Goal: Transaction & Acquisition: Obtain resource

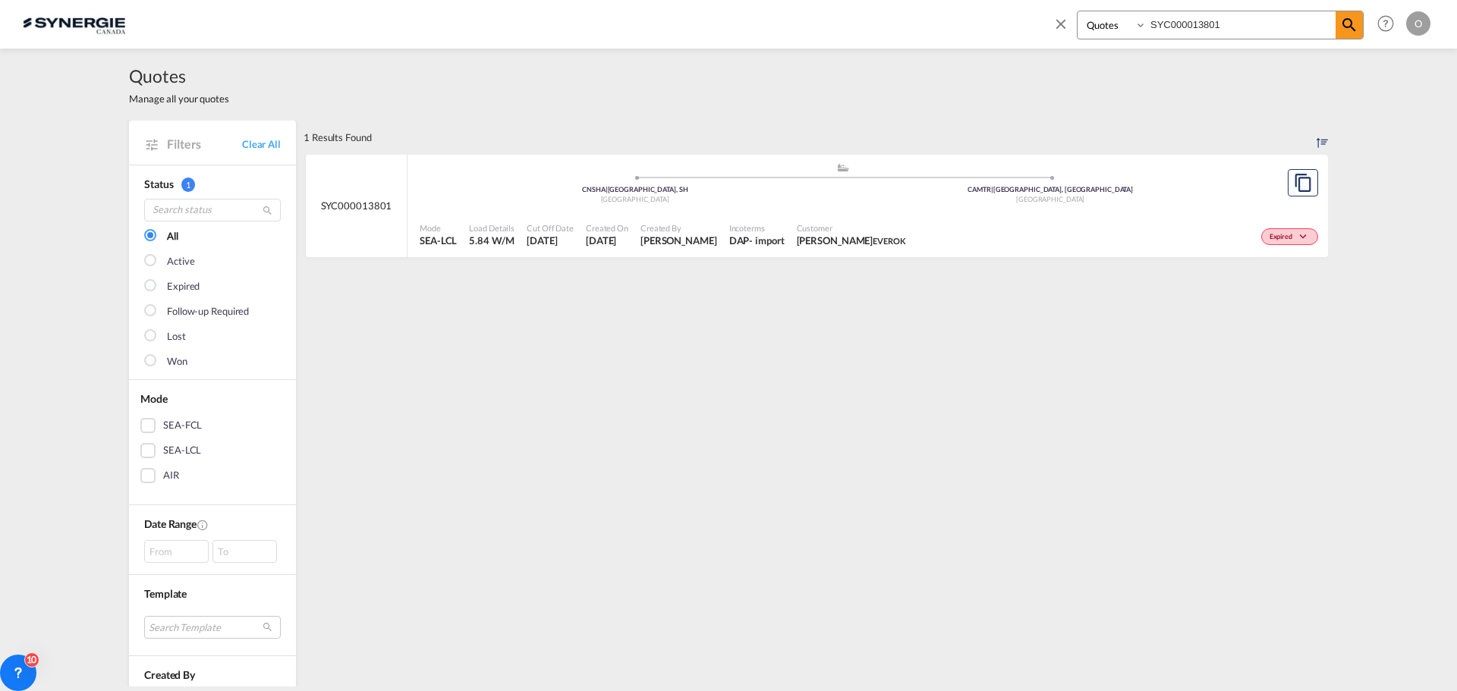
select select "Quotes"
click at [953, 18] on div "Bookings Quotes Enquiries SYC000013801 Help Resources Product Release O My Prof…" at bounding box center [729, 23] width 1412 height 47
type input "SYC000013500"
click at [1008, 225] on div "Won" at bounding box center [1165, 235] width 314 height 38
click at [757, 237] on div "EXW" at bounding box center [746, 241] width 23 height 14
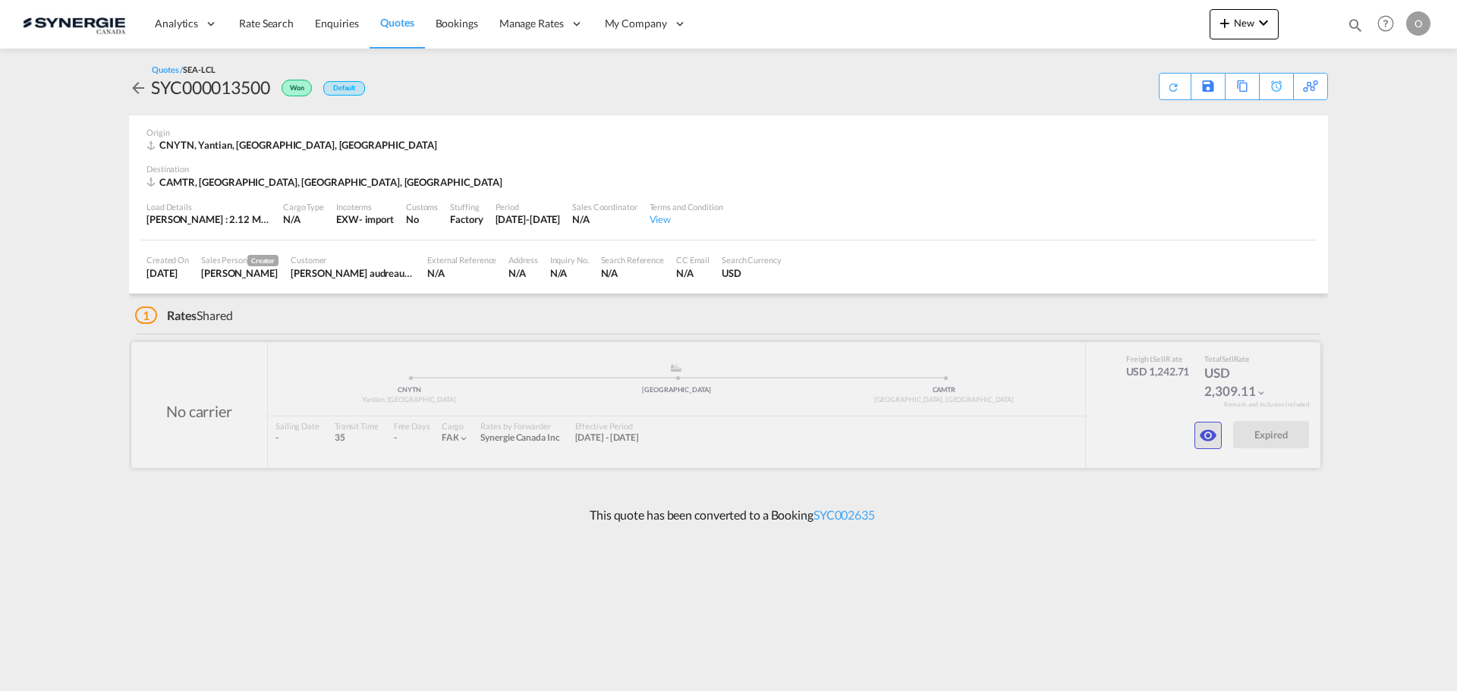
click at [1210, 439] on md-icon "icon-eye" at bounding box center [1208, 436] width 18 height 18
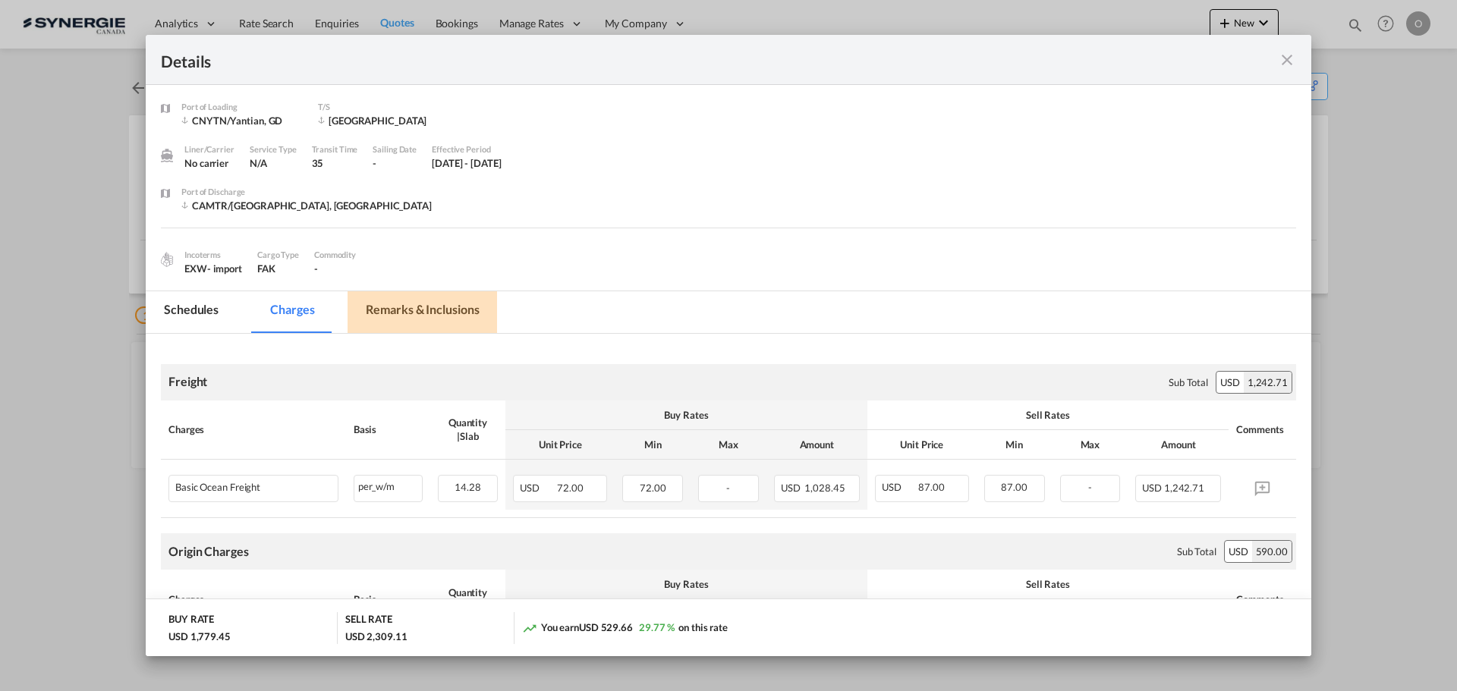
click at [439, 312] on md-tab-item "Remarks & Inclusions" at bounding box center [423, 312] width 150 height 42
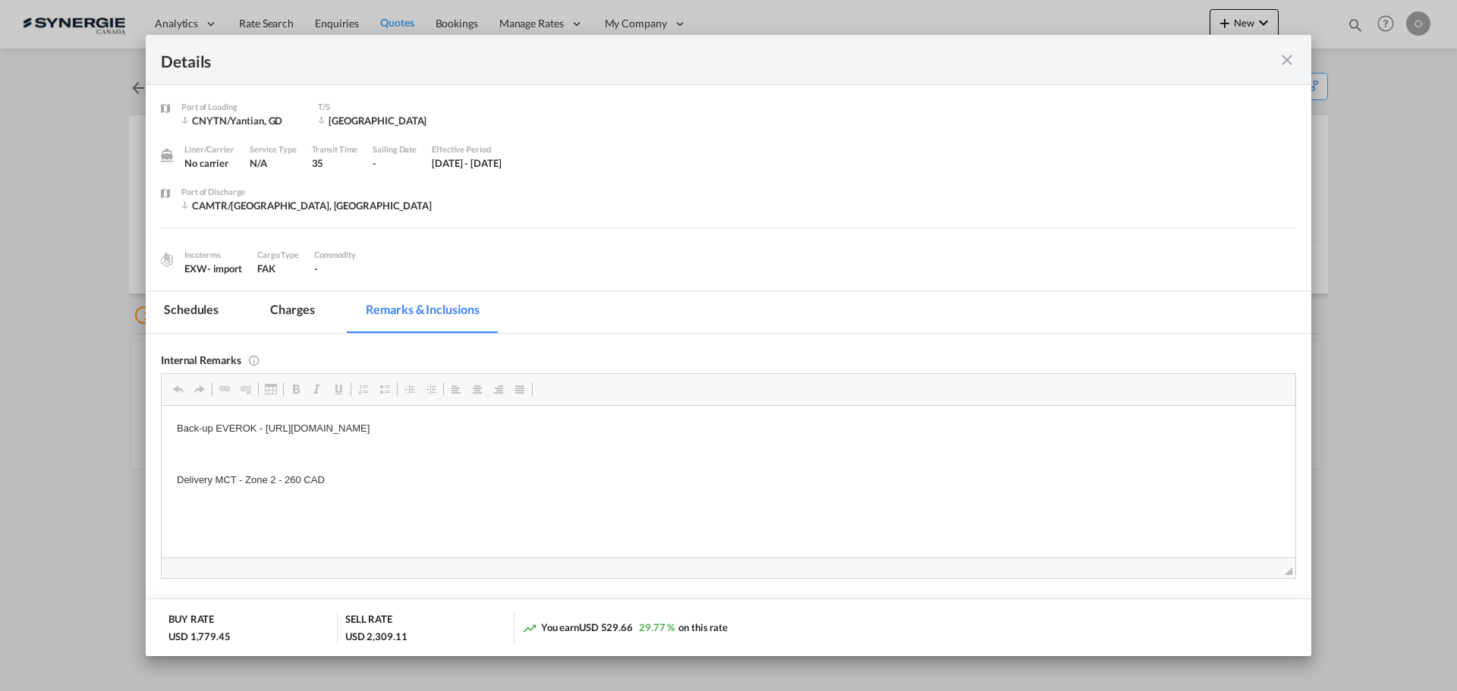
click at [285, 310] on md-tab-item "Charges" at bounding box center [292, 312] width 80 height 42
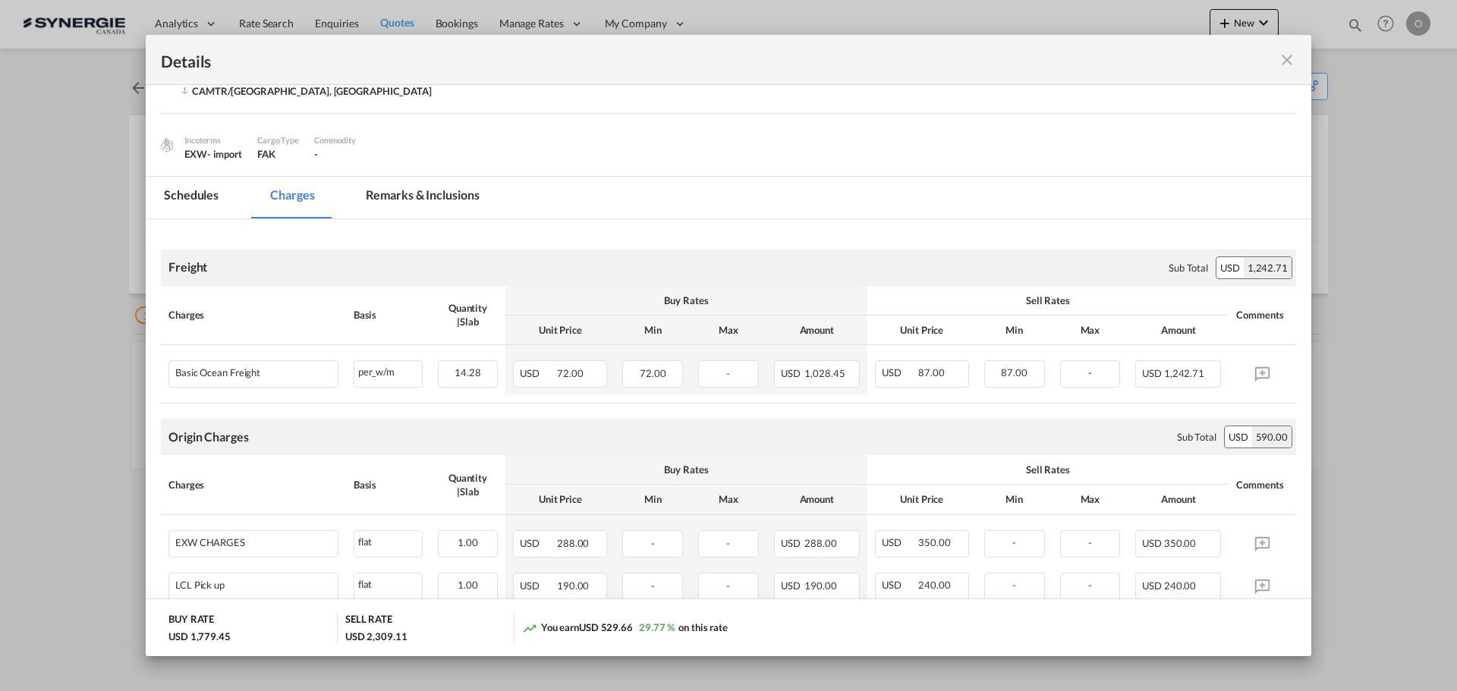
scroll to position [79, 0]
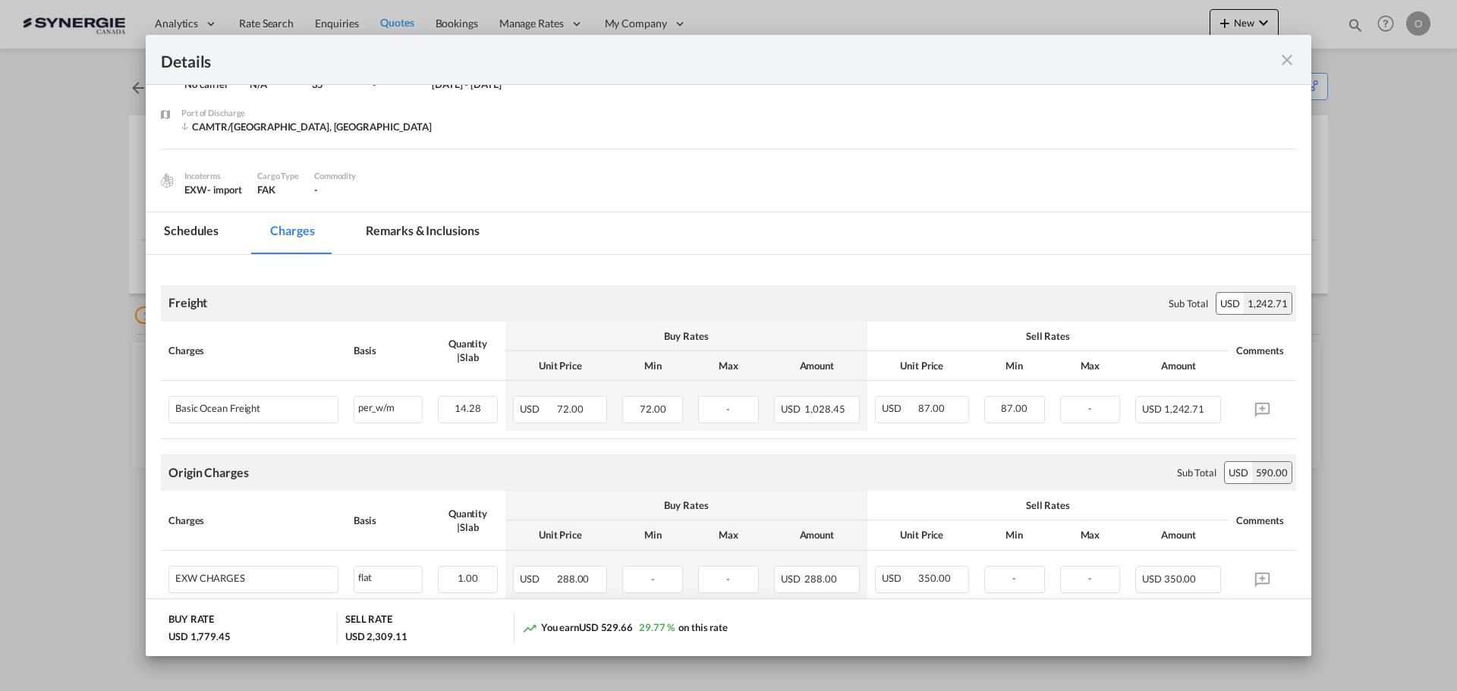
click at [417, 225] on md-tab-item "Remarks & Inclusions" at bounding box center [423, 233] width 150 height 42
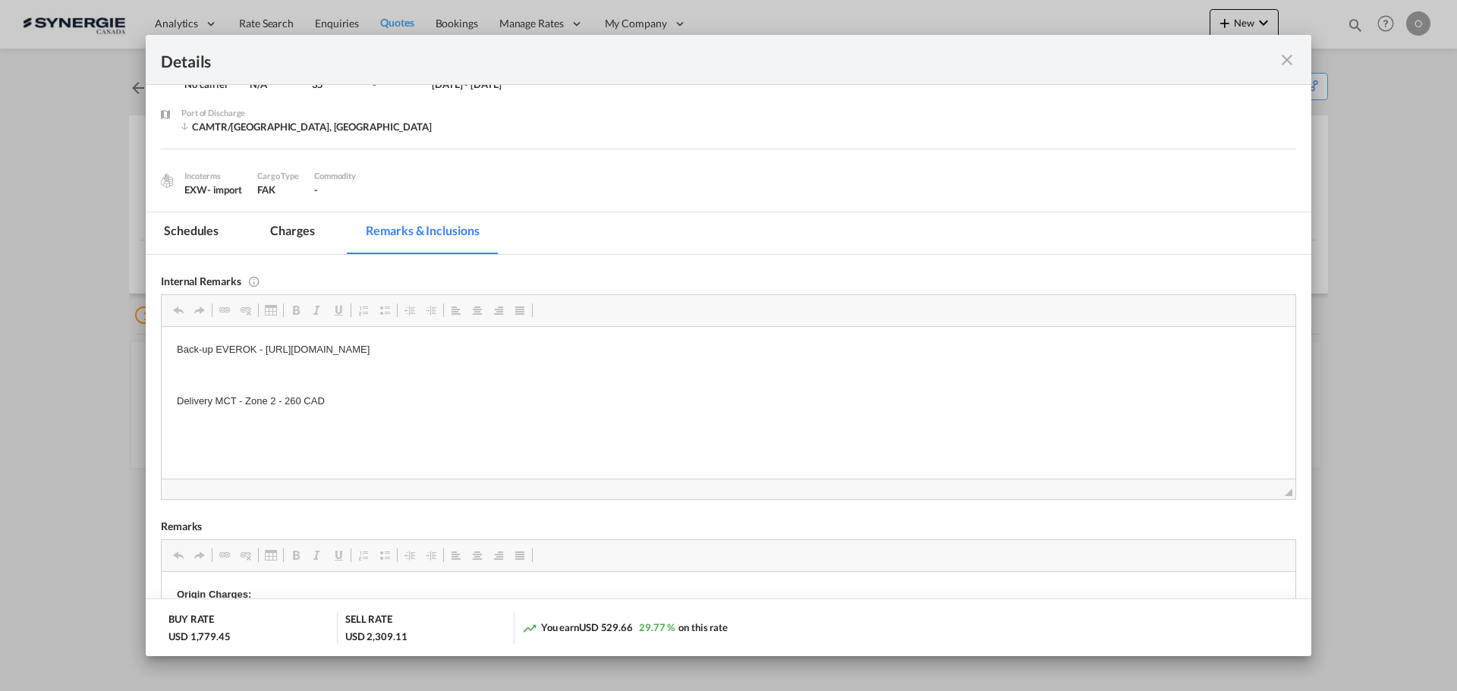
drag, startPoint x: 266, startPoint y: 348, endPoint x: 669, endPoint y: 348, distance: 403.0
drag, startPoint x: 667, startPoint y: 348, endPoint x: 433, endPoint y: 647, distance: 380.0
click at [266, 326] on html "Back-up EVEROK - https://app.frontapp.com/open/cnv_pl1rmrz?key=-gmBudLsSIZTUiku…" at bounding box center [729, 374] width 1134 height 97
copy p "https://app.frontapp.com/open/cnv_pl1rmrz?key=-gmBudLsSIZTUiku1fQXU_qxR-LuDOmF"
click at [286, 225] on md-tab-item "Charges" at bounding box center [292, 233] width 80 height 42
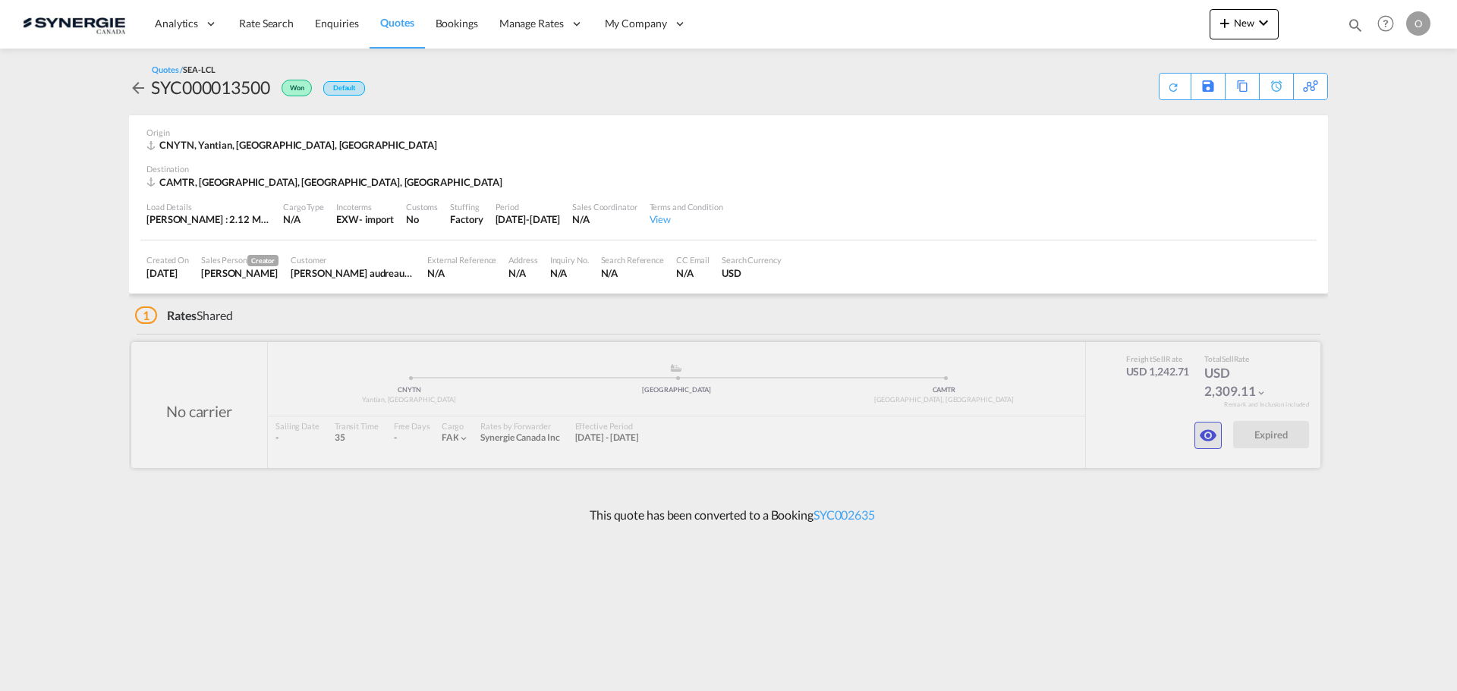
click at [1217, 430] on md-icon "icon-eye" at bounding box center [1208, 436] width 18 height 18
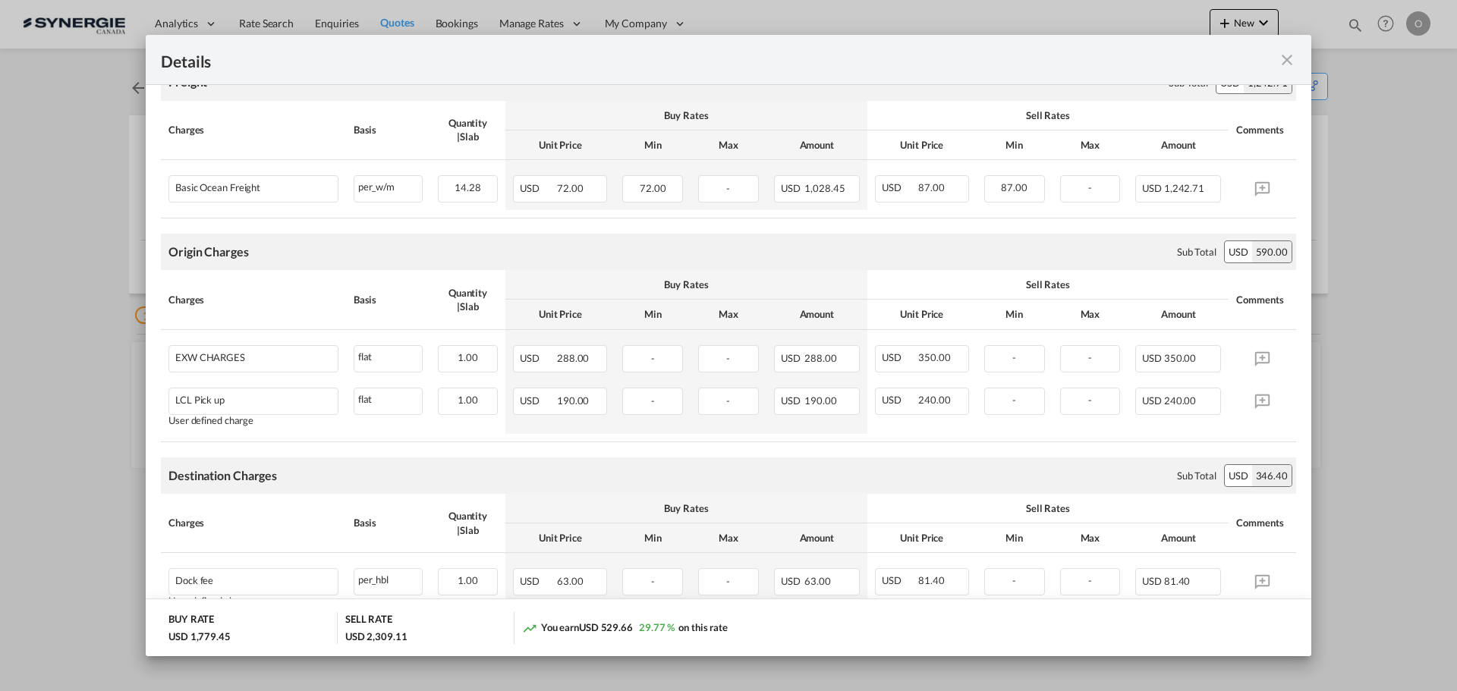
scroll to position [156, 0]
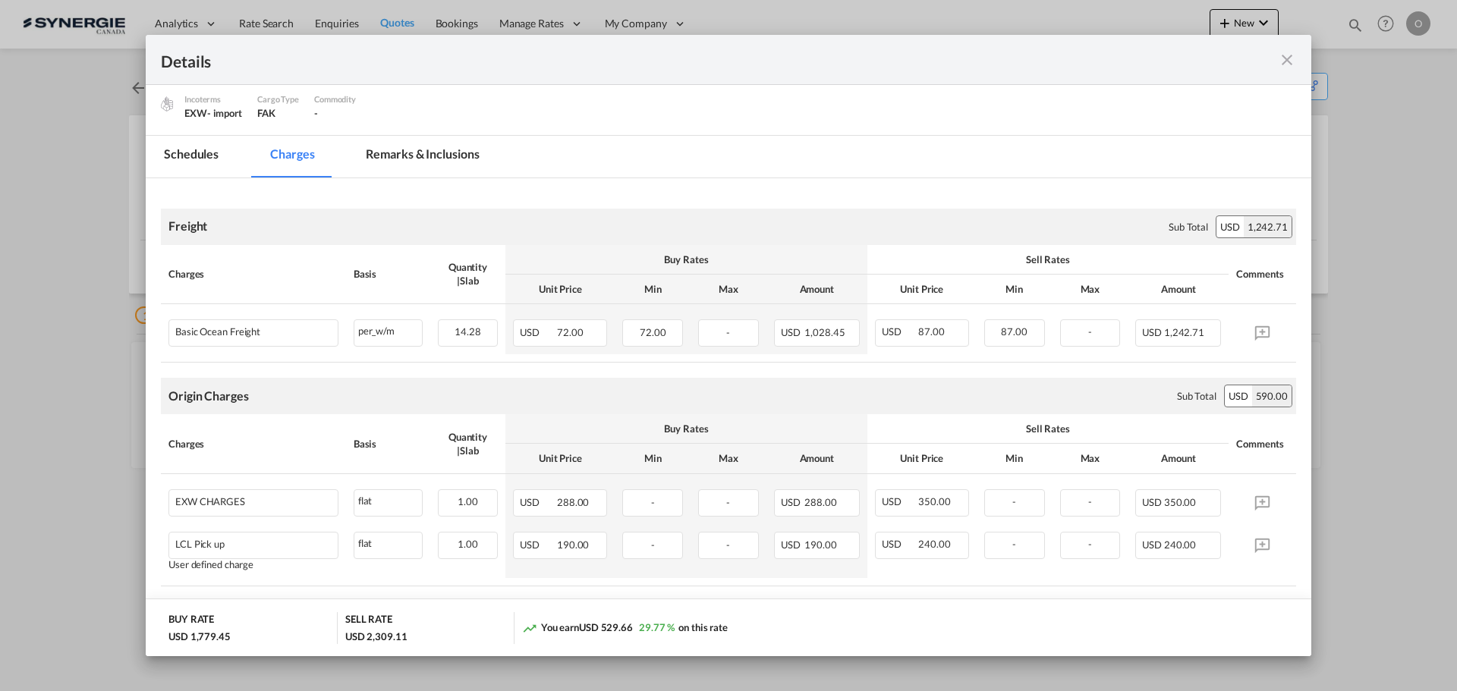
click at [1294, 59] on md-icon "icon-close fg-AAA8AD m-0 cursor" at bounding box center [1287, 60] width 18 height 18
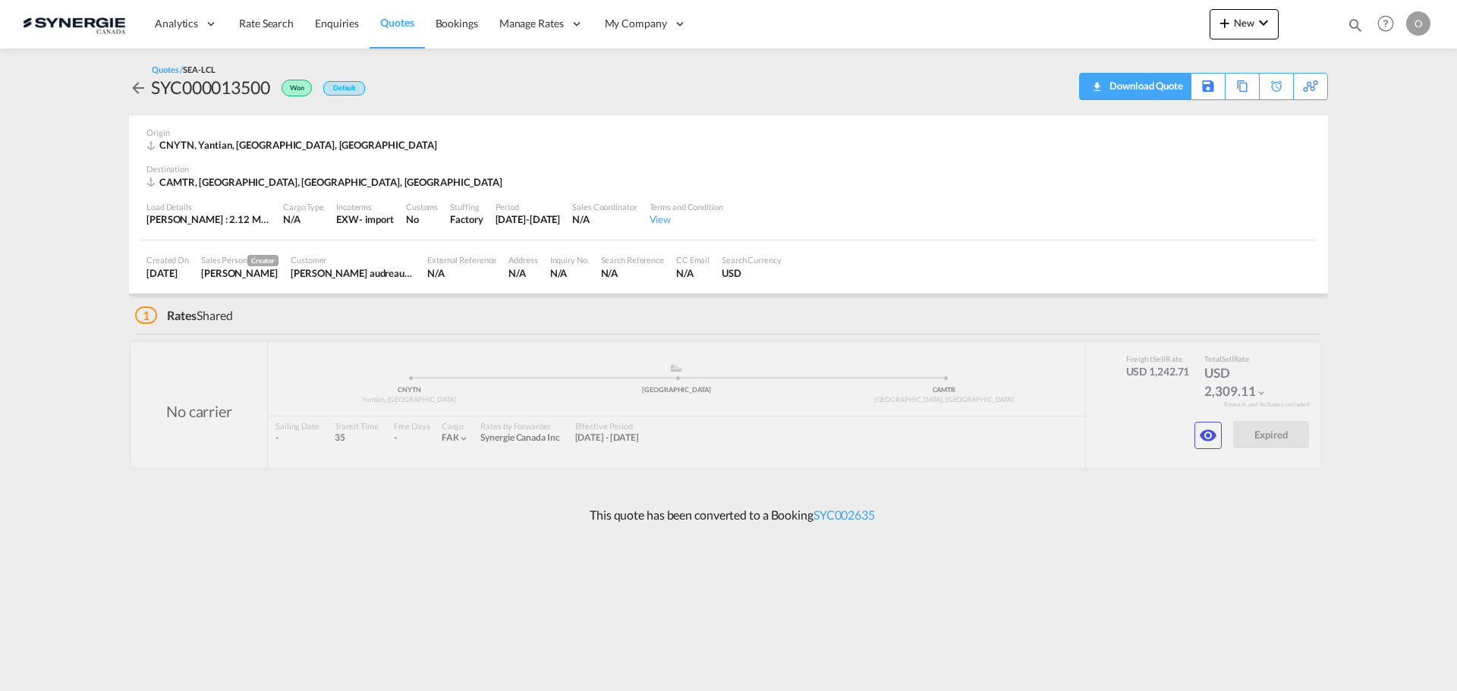
click at [1166, 87] on div "Download Quote" at bounding box center [1144, 86] width 77 height 24
click at [1200, 439] on md-icon "icon-eye" at bounding box center [1208, 436] width 18 height 18
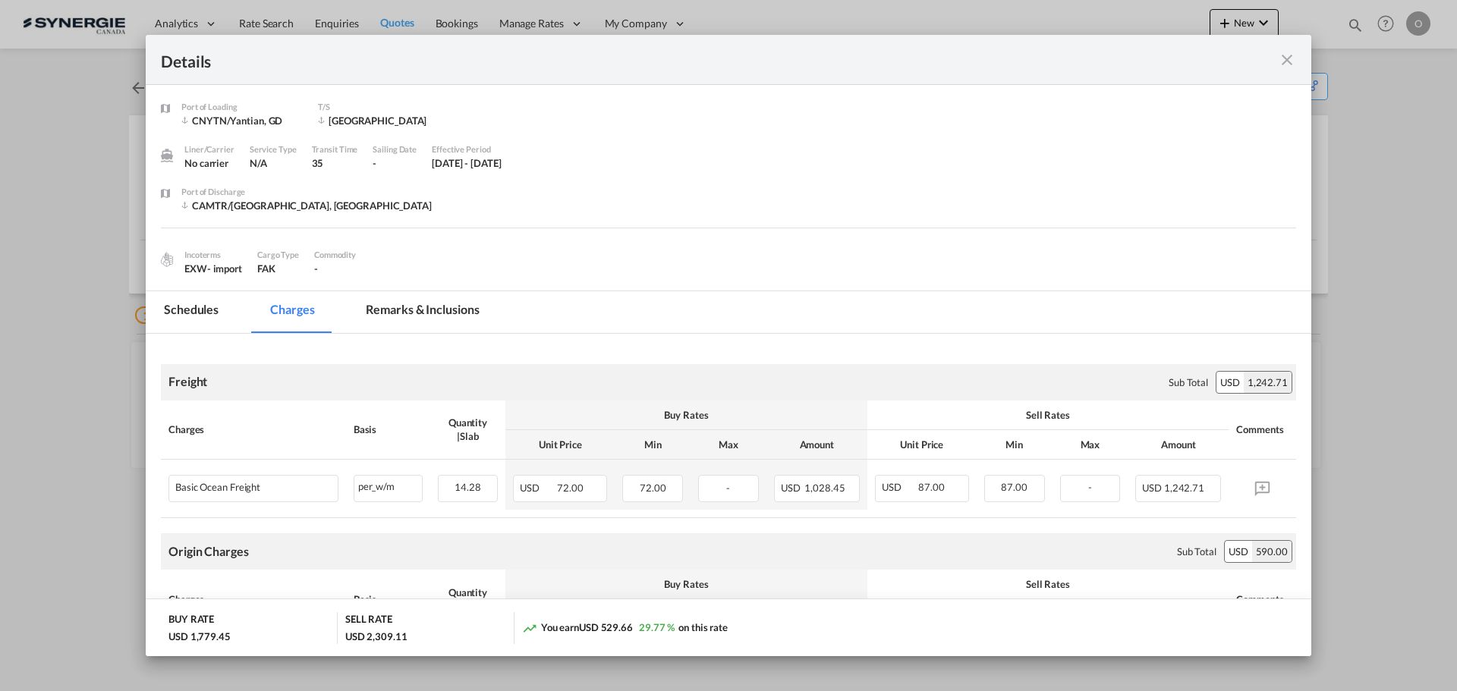
click at [406, 307] on md-tab-item "Remarks & Inclusions" at bounding box center [423, 312] width 150 height 42
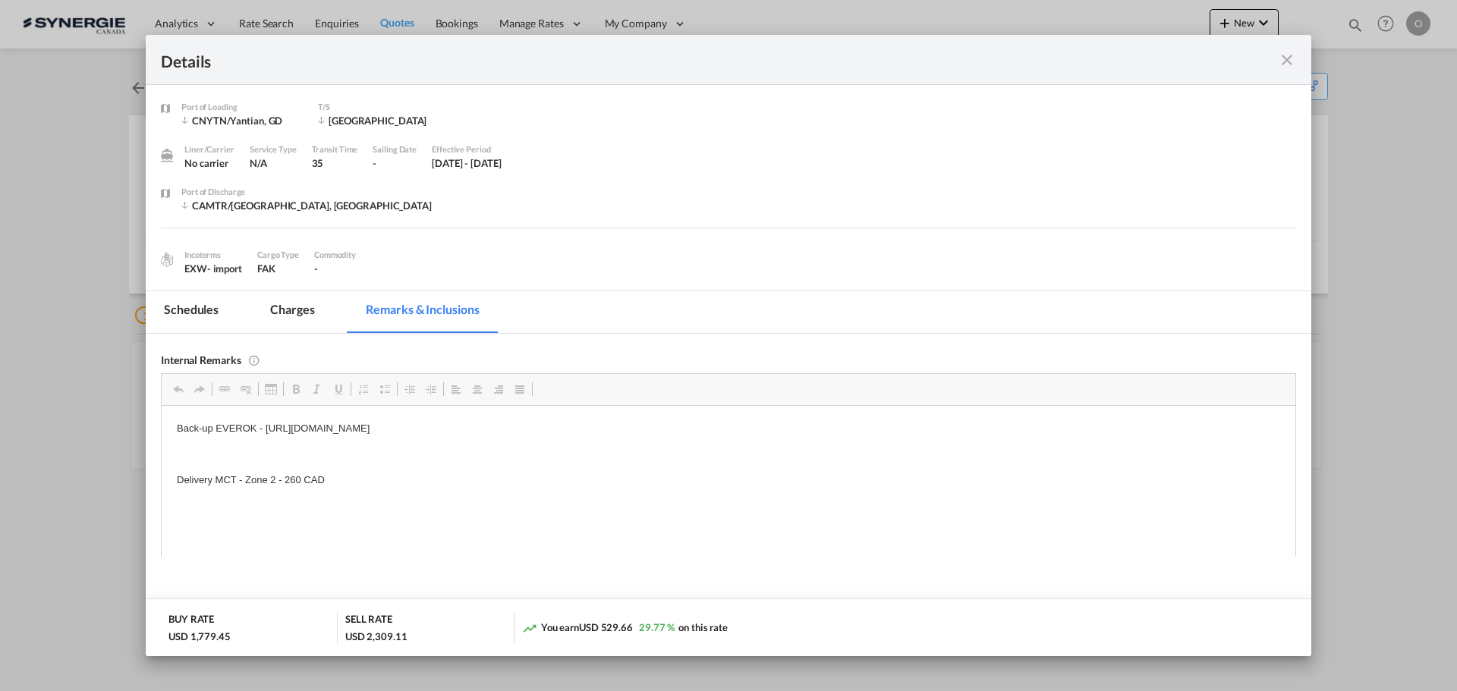
scroll to position [0, 0]
